Goal: Task Accomplishment & Management: Manage account settings

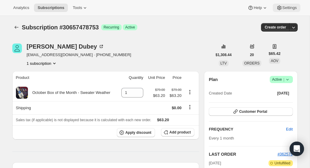
click at [291, 8] on span "Settings" at bounding box center [289, 7] width 14 height 5
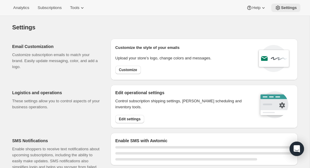
select select "22:00"
select select "09:00"
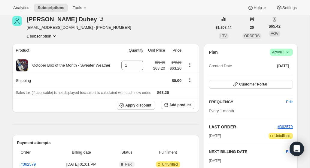
scroll to position [25, 0]
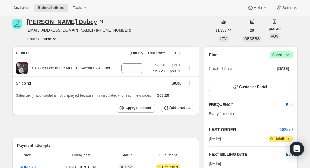
click at [98, 21] on icon at bounding box center [101, 22] width 6 height 6
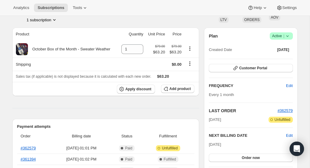
scroll to position [0, 0]
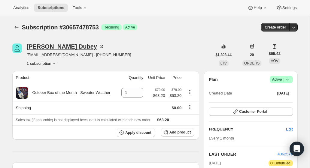
click at [98, 47] on icon at bounding box center [101, 47] width 6 height 6
